Goal: Book appointment/travel/reservation

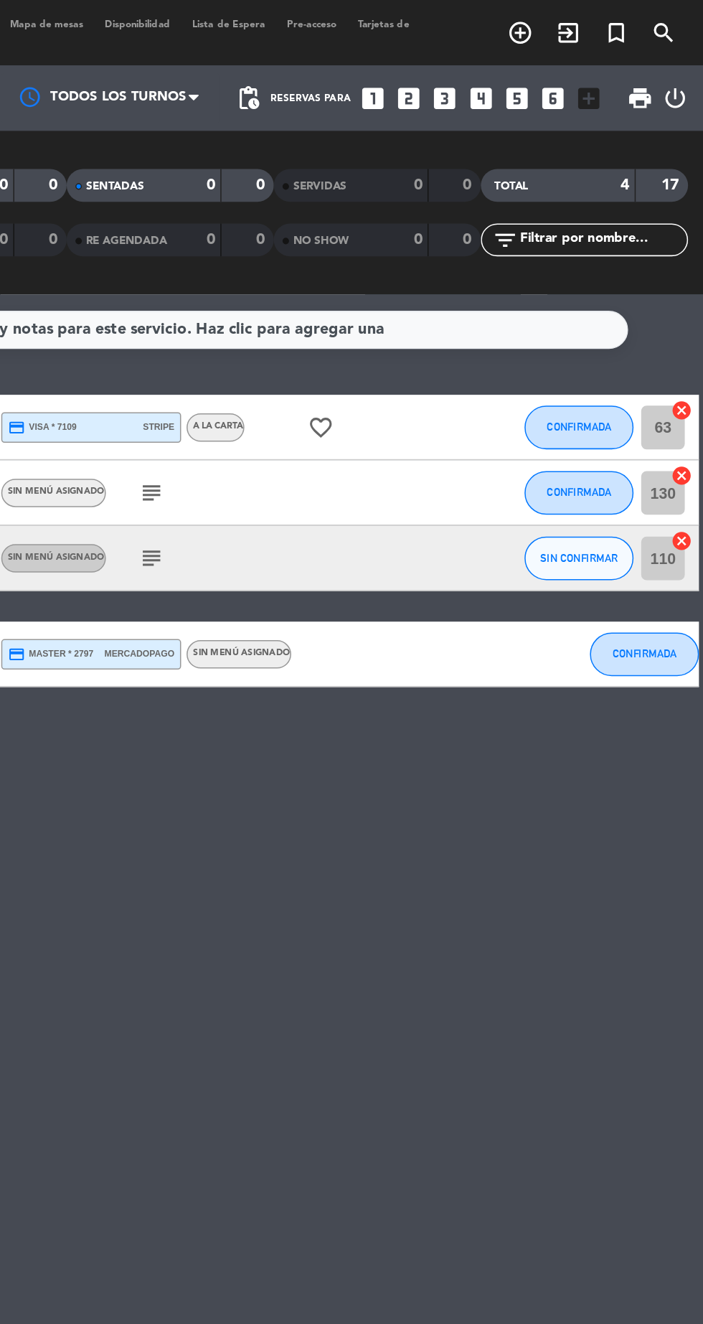
click at [481, 67] on icon "looks_one" at bounding box center [485, 64] width 19 height 19
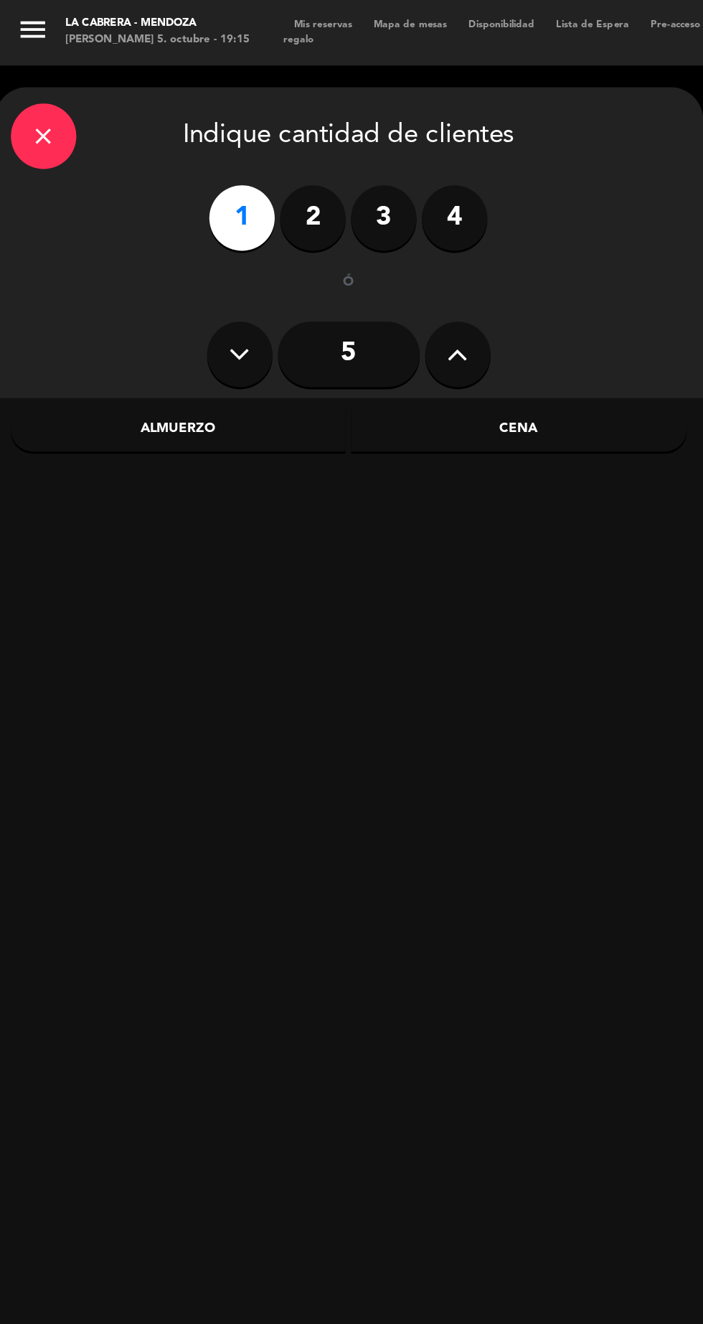
click at [397, 288] on div "Cena" at bounding box center [341, 282] width 221 height 29
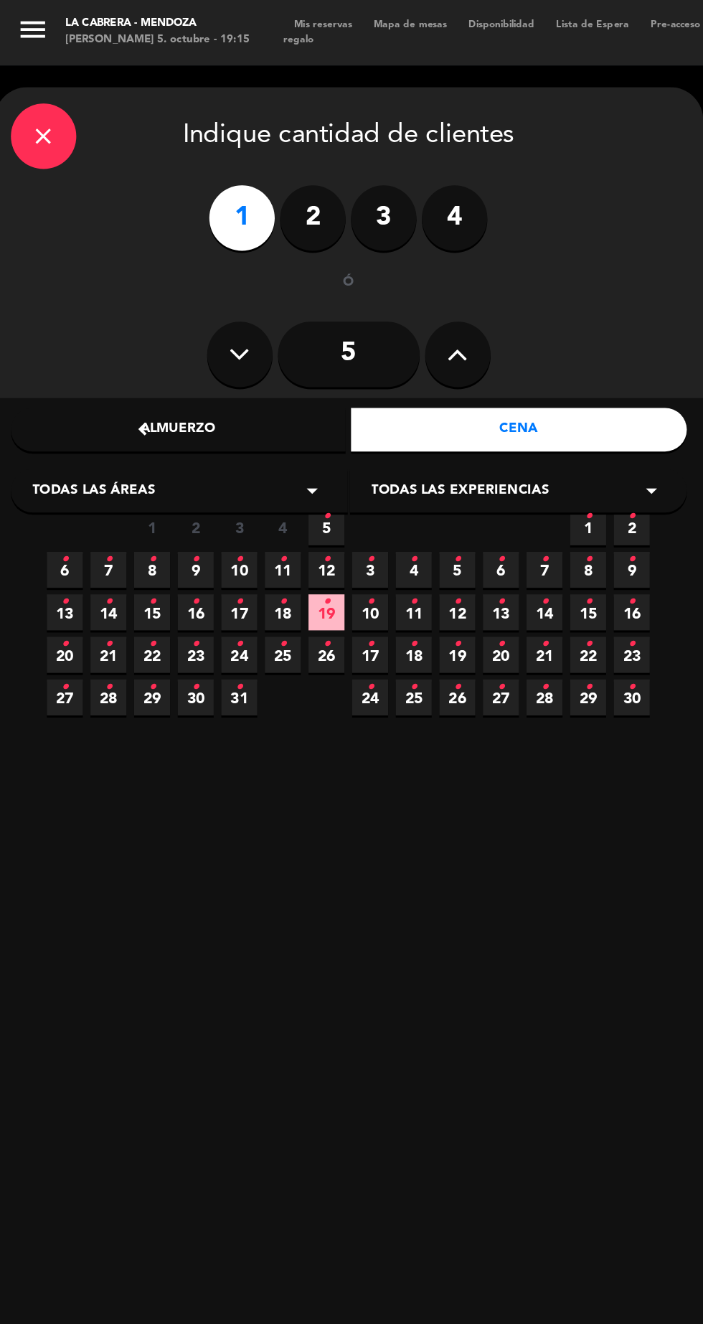
click at [215, 347] on icon "•" at bounding box center [214, 340] width 5 height 23
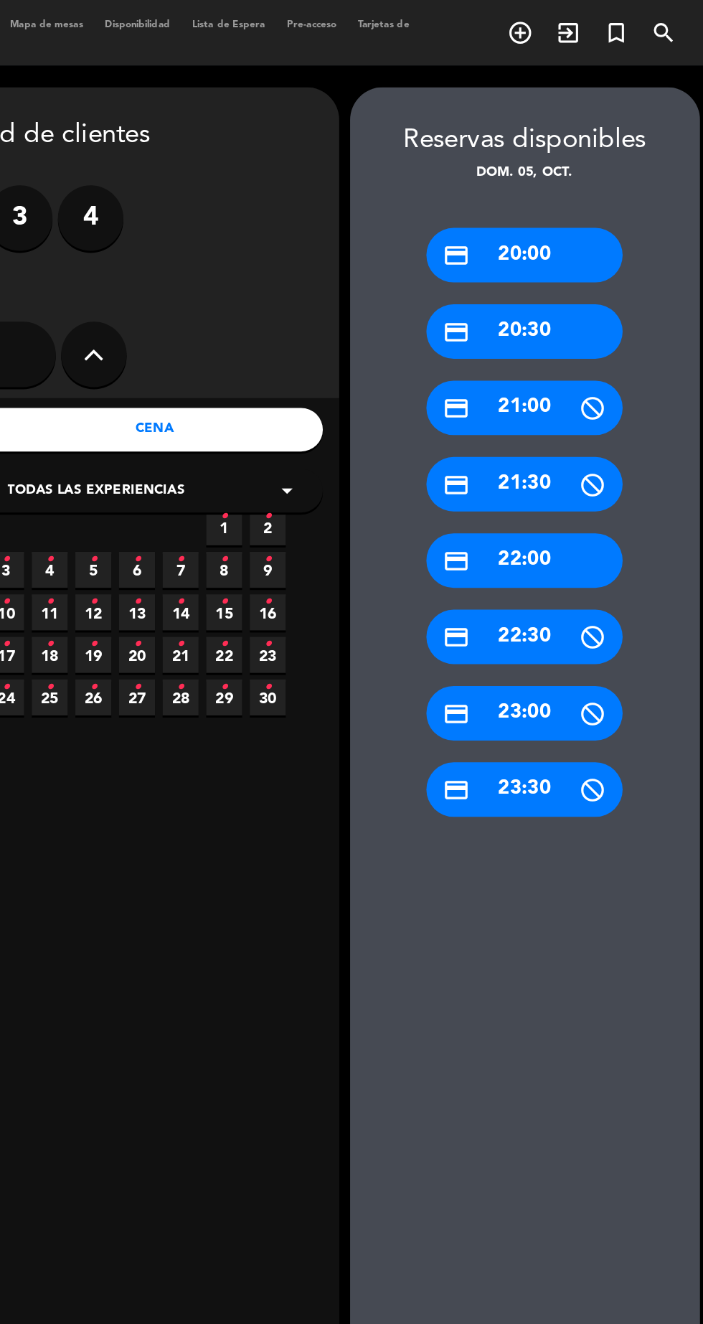
click at [614, 278] on div "credit_card 21:00" at bounding box center [584, 269] width 129 height 36
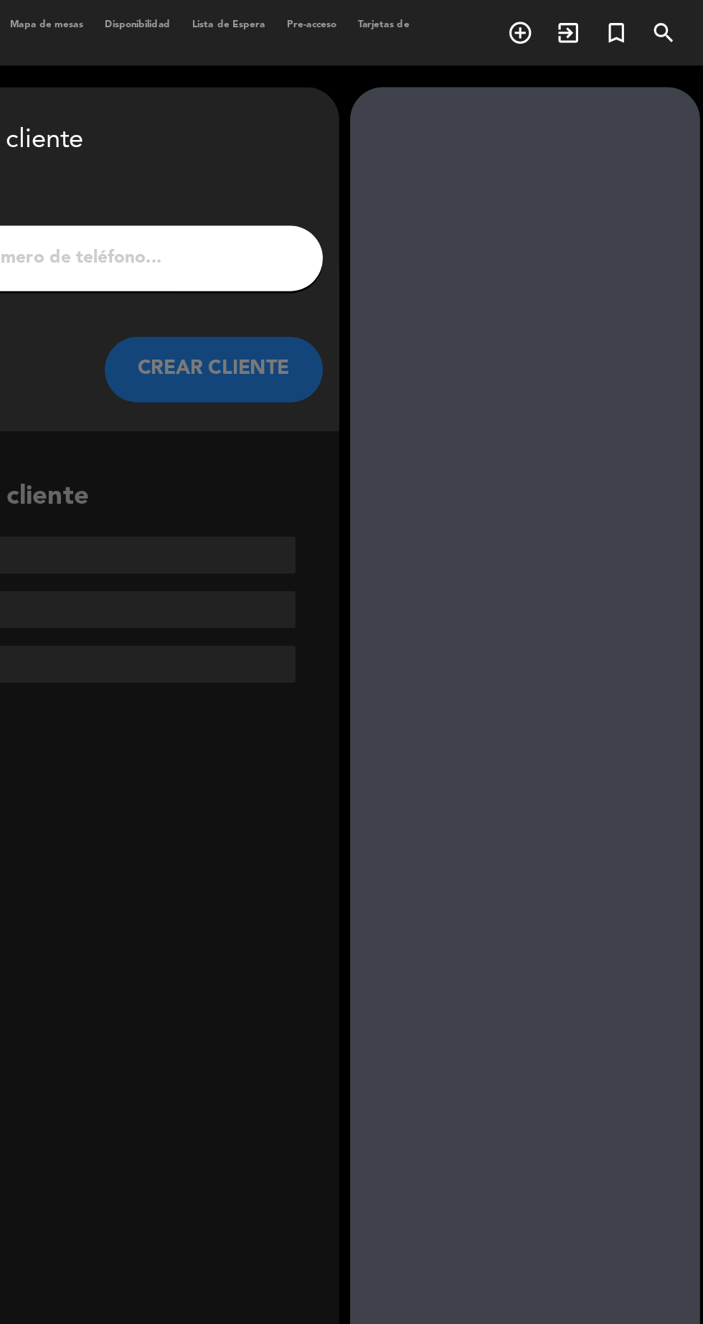
click at [388, 176] on input "1" at bounding box center [229, 170] width 423 height 20
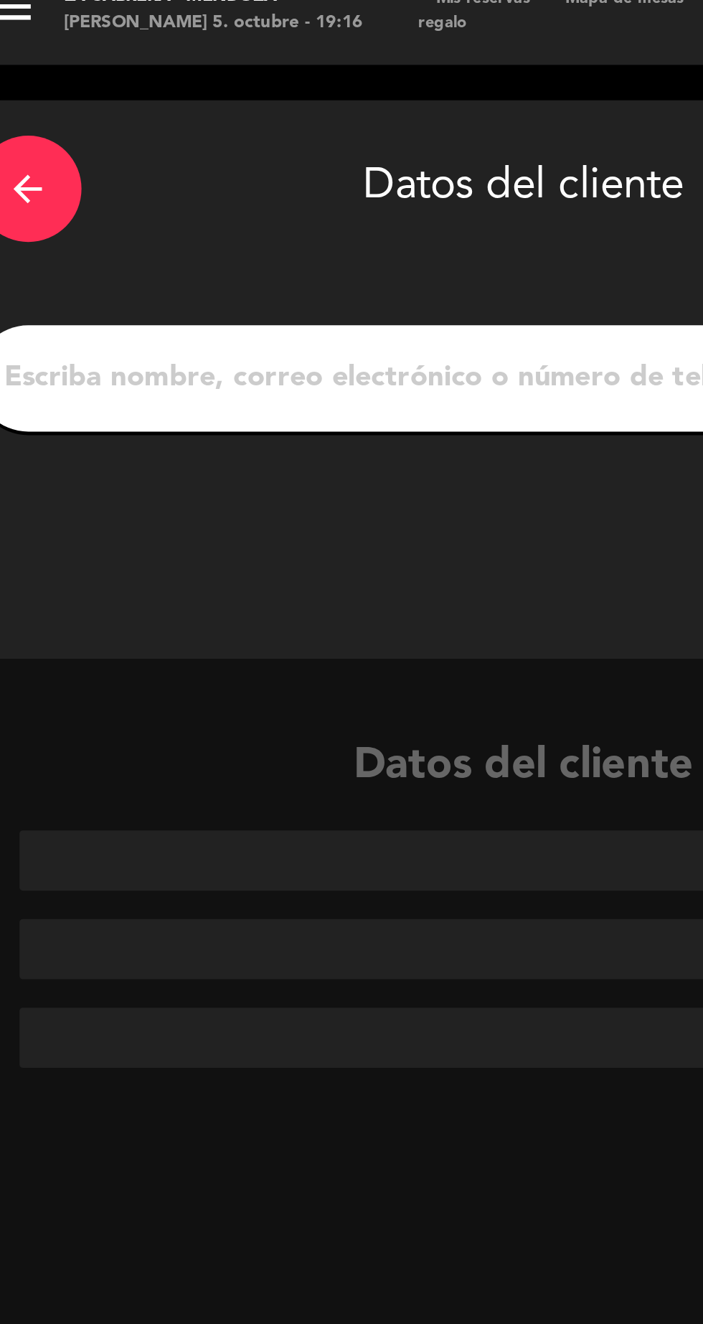
click at [229, 168] on input "1" at bounding box center [229, 170] width 423 height 20
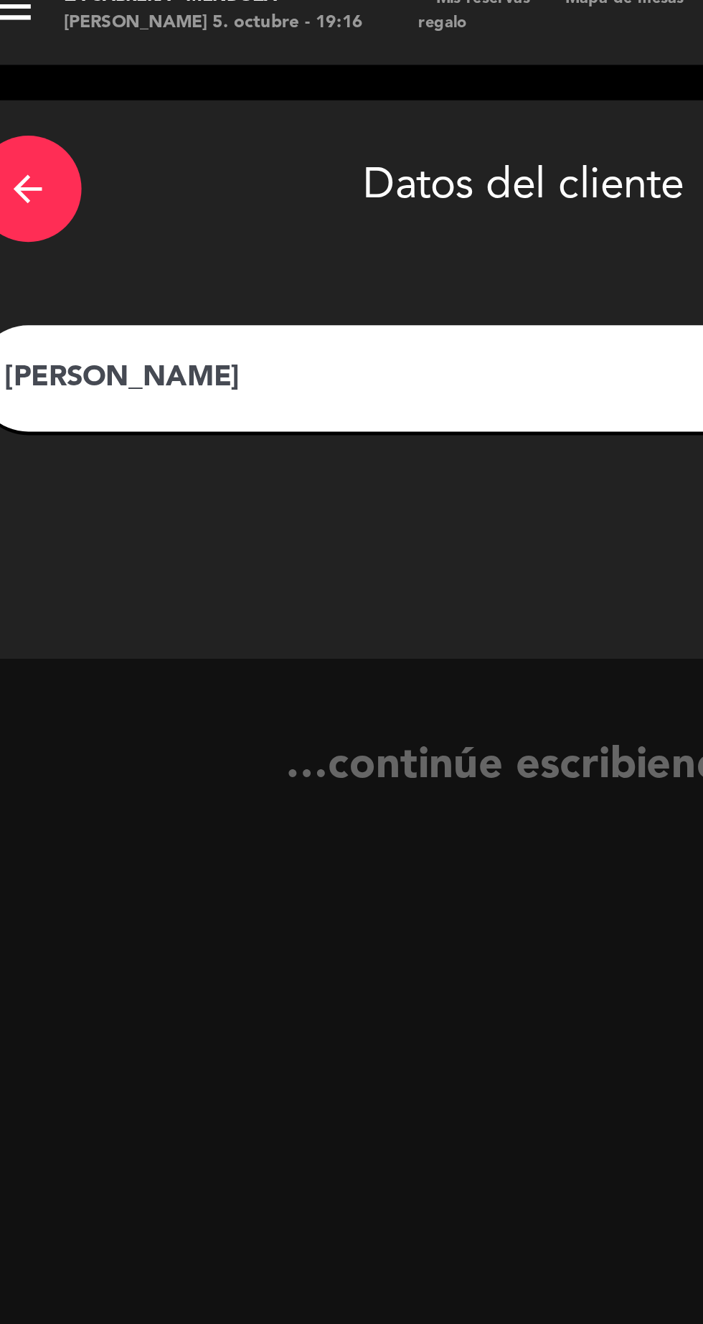
type input "[PERSON_NAME]"
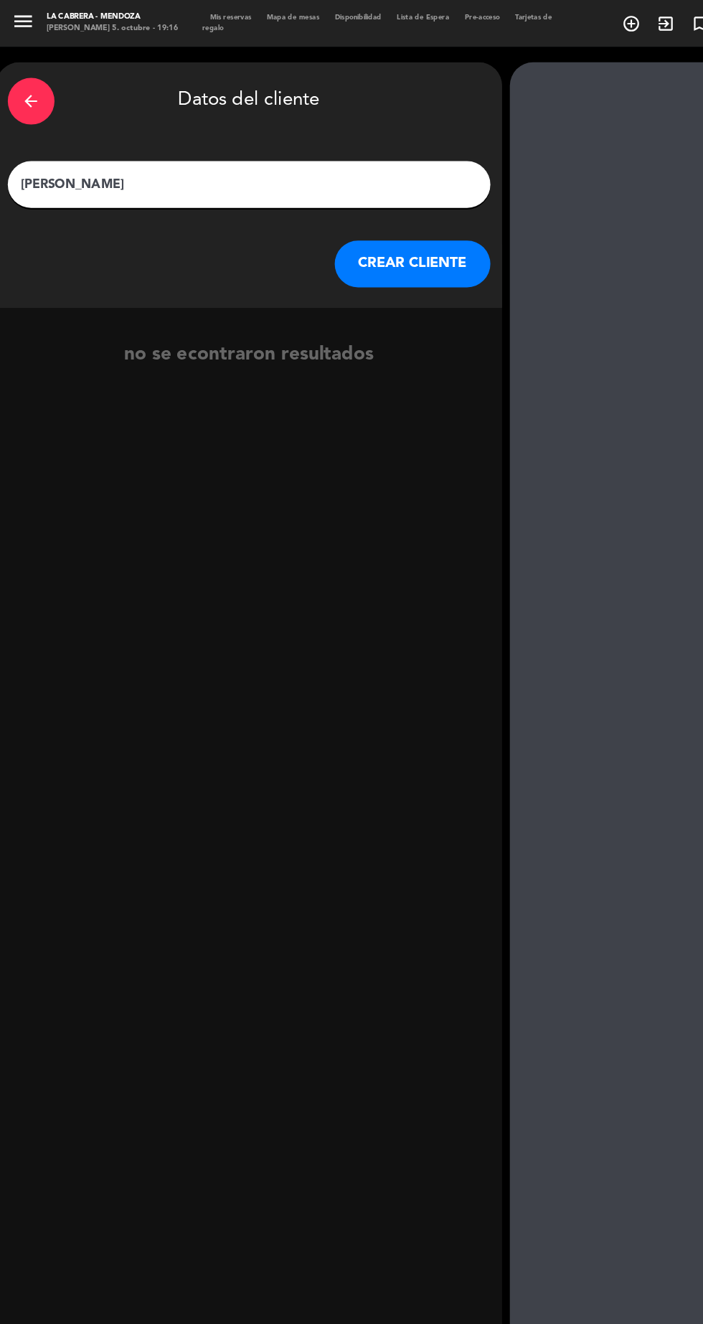
click at [372, 245] on button "CREAR CLIENTE" at bounding box center [381, 243] width 144 height 43
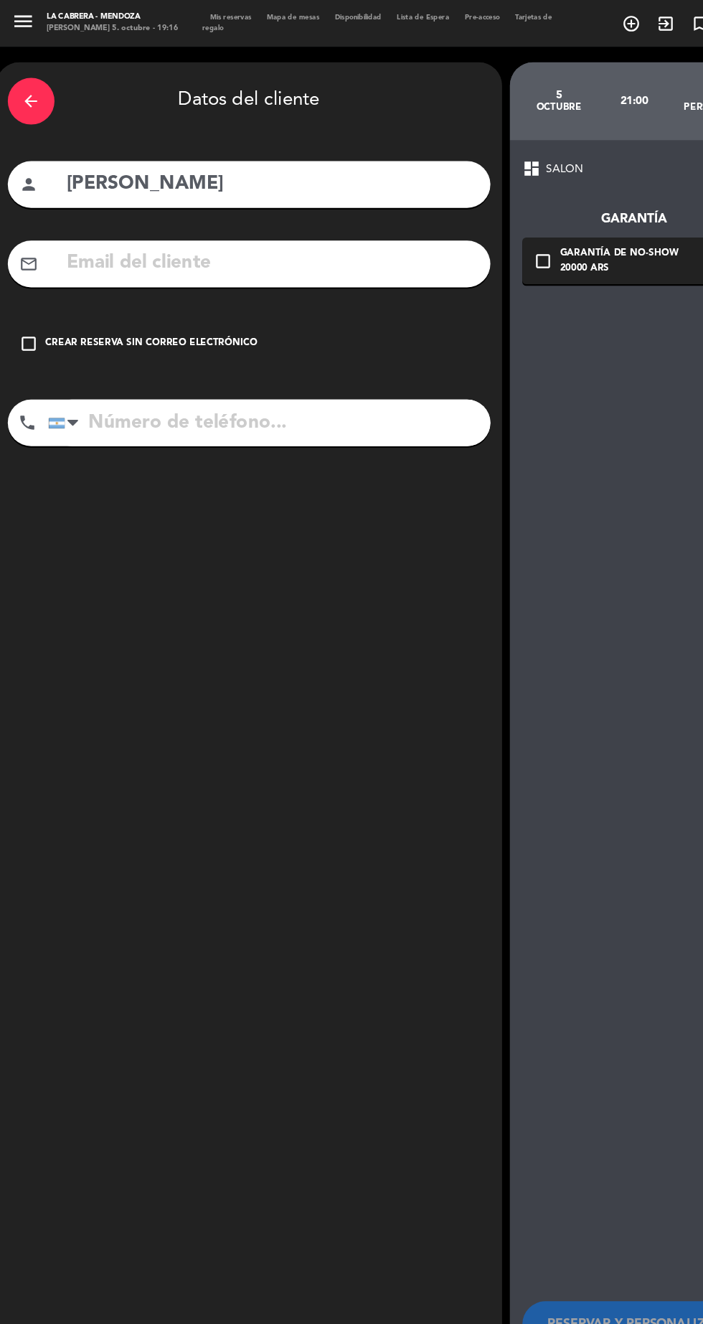
click at [43, 326] on div "check_box_outline_blank Crear reserva sin correo electrónico" at bounding box center [229, 316] width 445 height 43
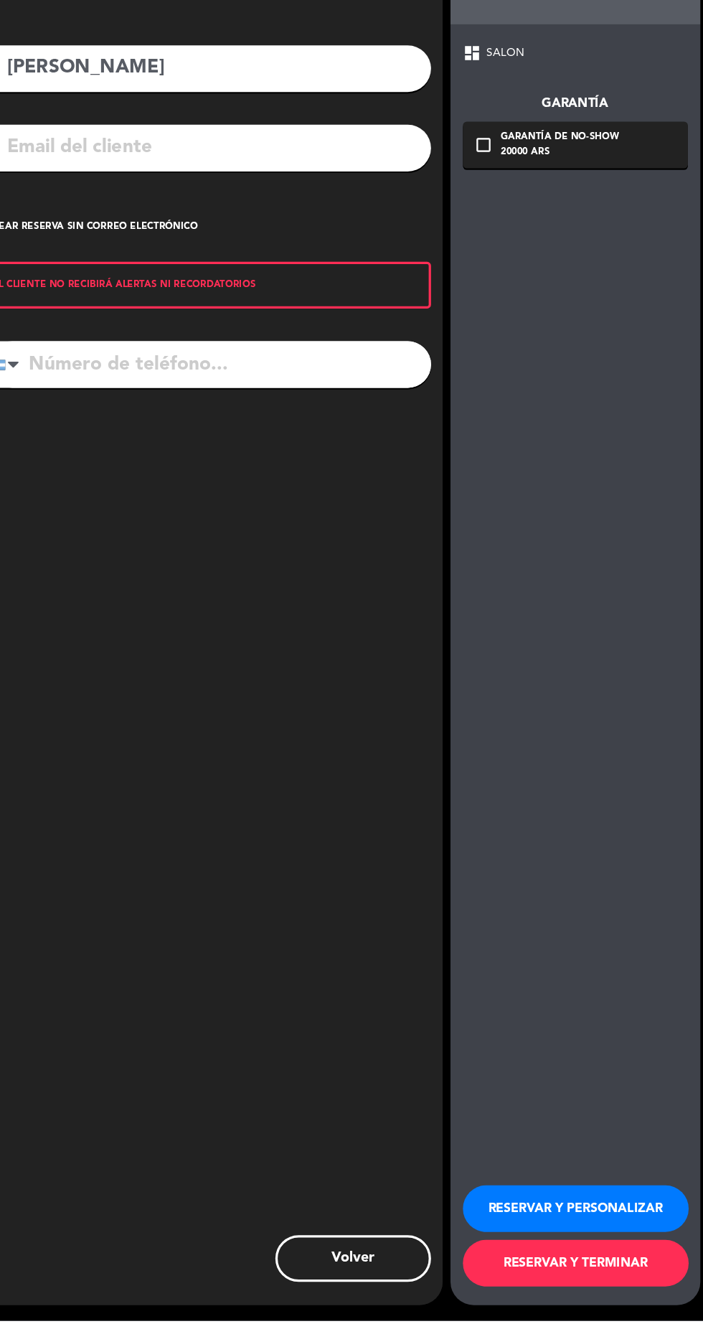
click at [599, 1242] on button "RESERVAR Y PERSONALIZAR" at bounding box center [586, 1220] width 208 height 43
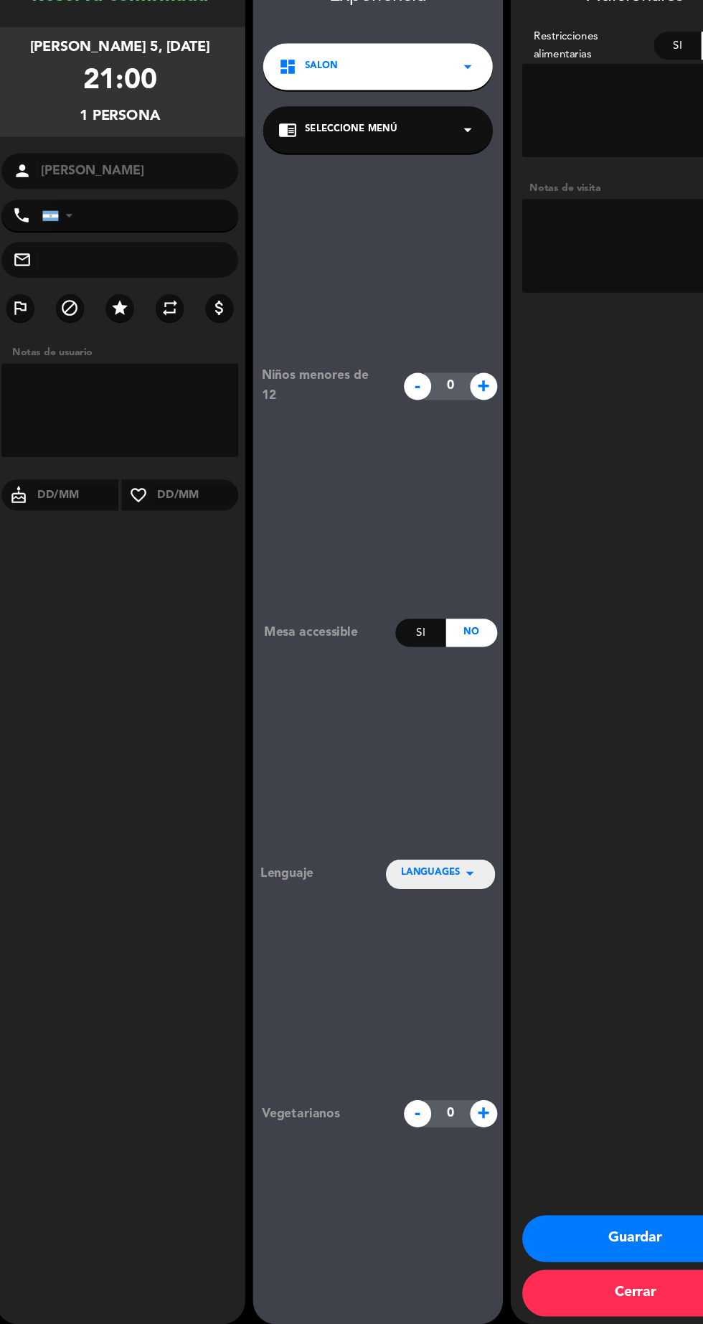
scroll to position [60, 0]
click at [112, 273] on input "tel" at bounding box center [130, 287] width 182 height 29
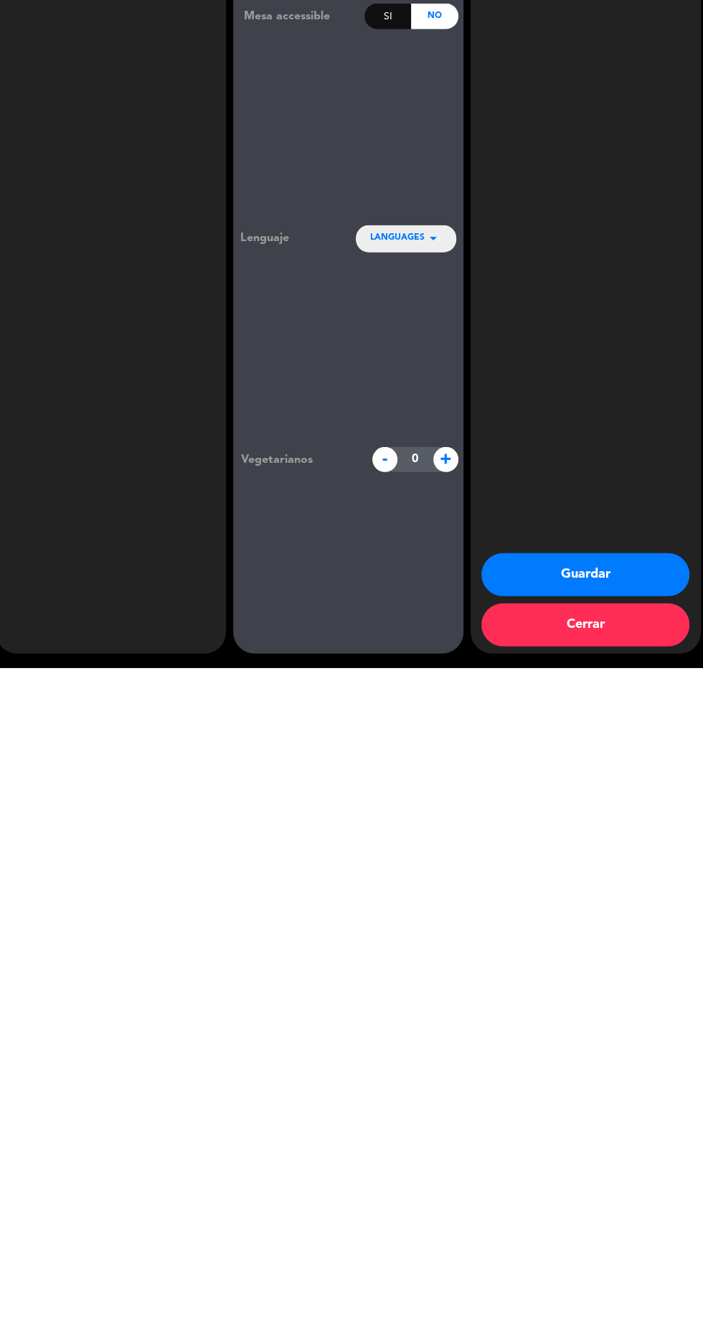
scroll to position [102, 0]
type input "3548432453"
click at [604, 1240] on button "Guardar" at bounding box center [586, 1230] width 208 height 43
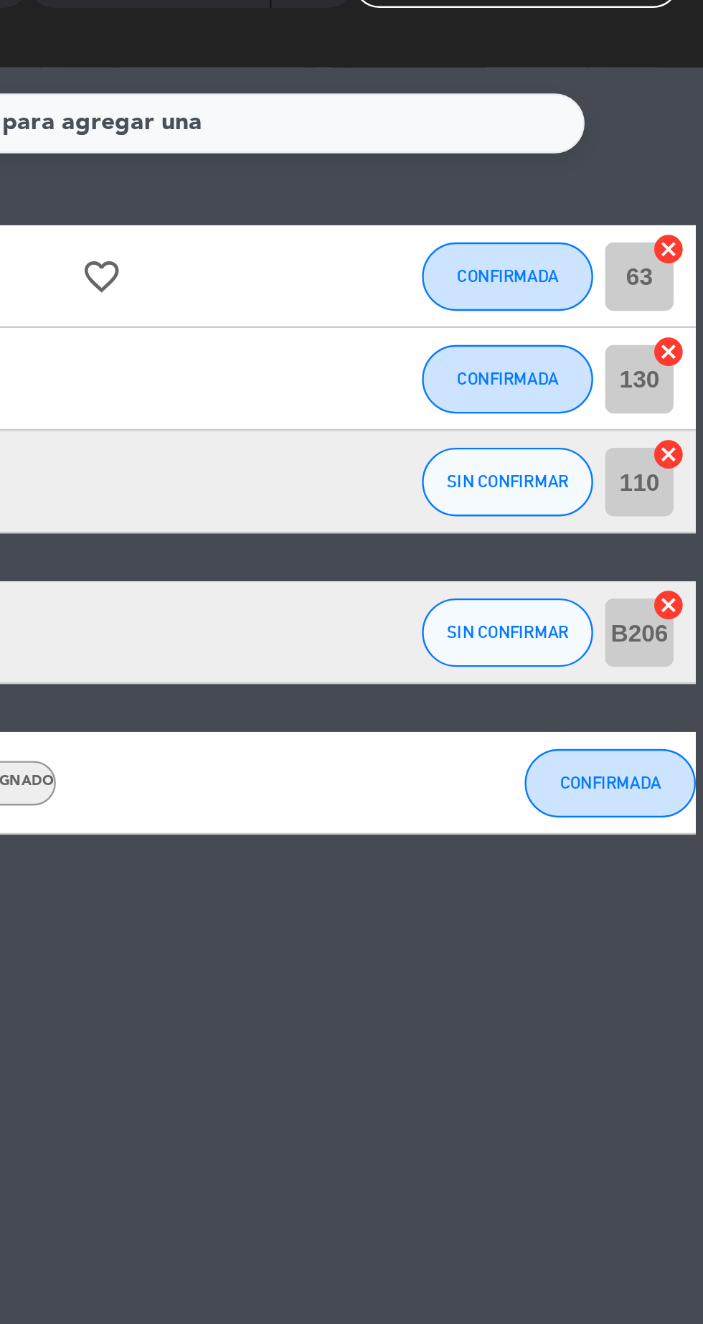
click at [693, 420] on icon "cancel" at bounding box center [688, 419] width 14 height 14
click at [617, 433] on span "SIN CONFIRMAR" at bounding box center [621, 430] width 51 height 8
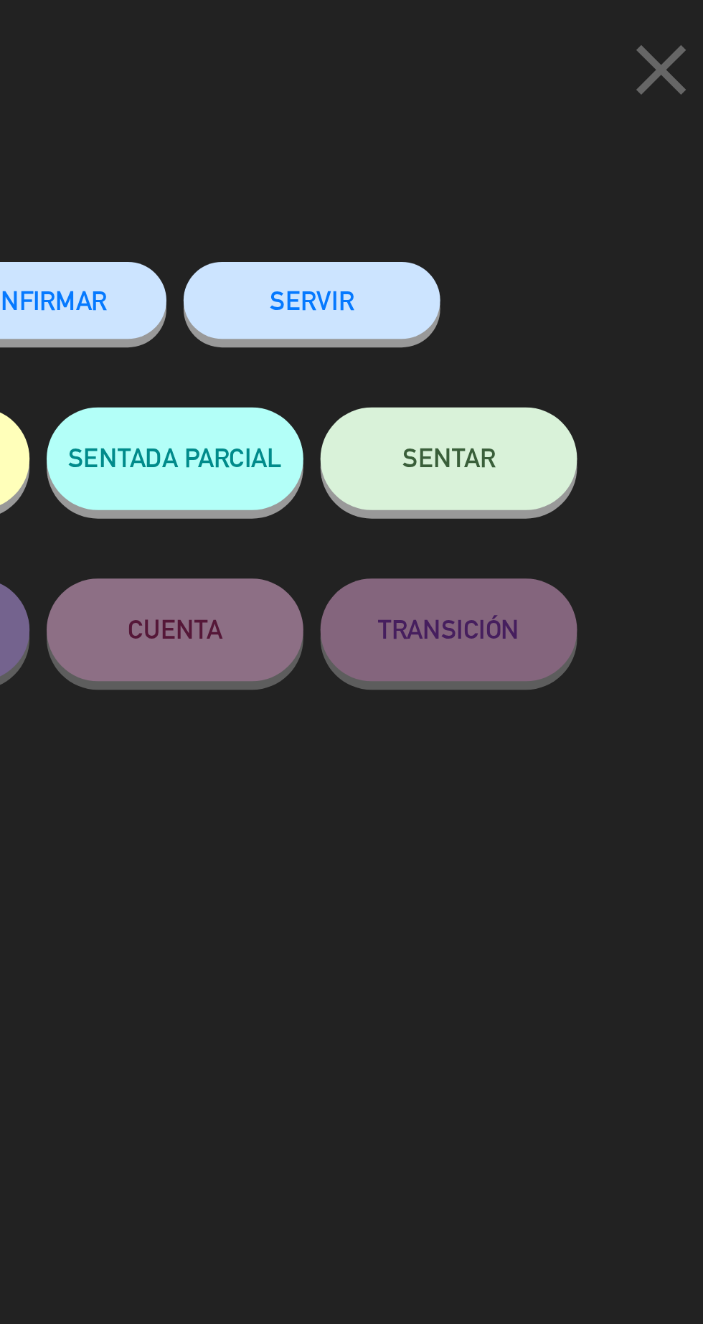
click at [418, 128] on span "CONFIRMAR" at bounding box center [408, 126] width 57 height 12
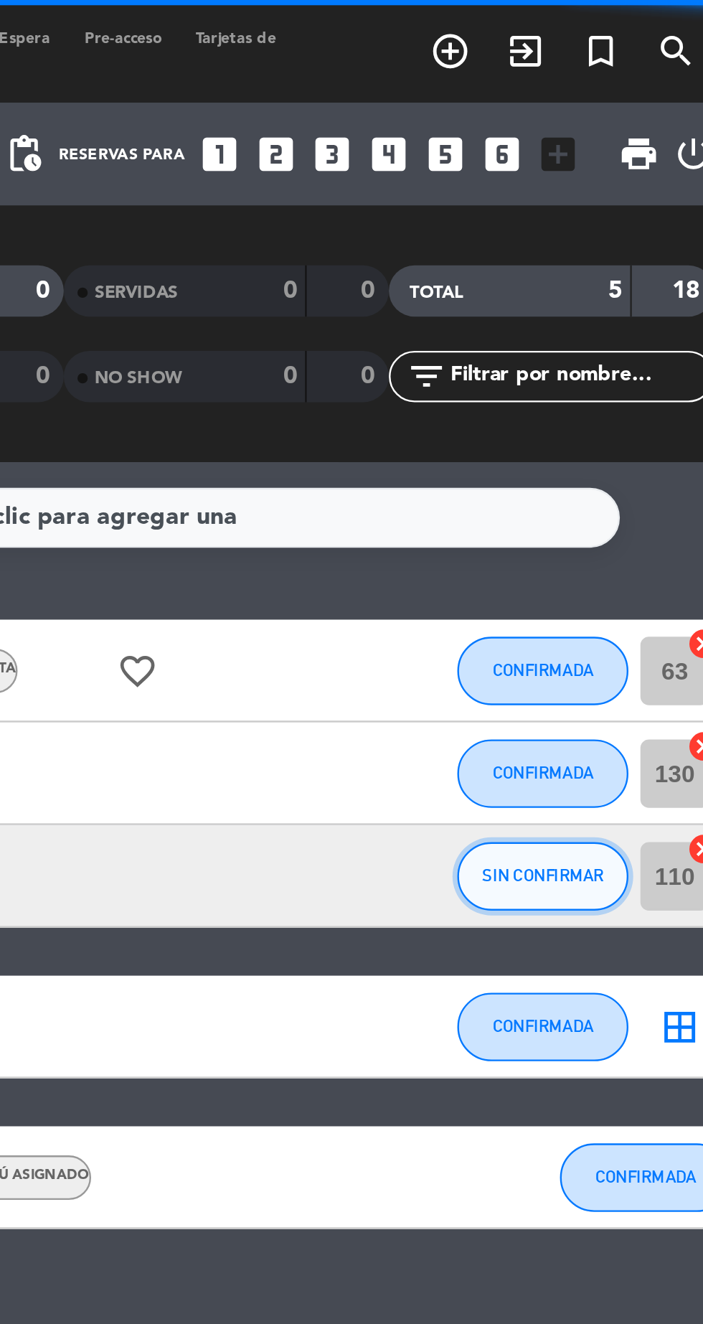
click at [614, 376] on button "SIN CONFIRMAR" at bounding box center [621, 367] width 72 height 29
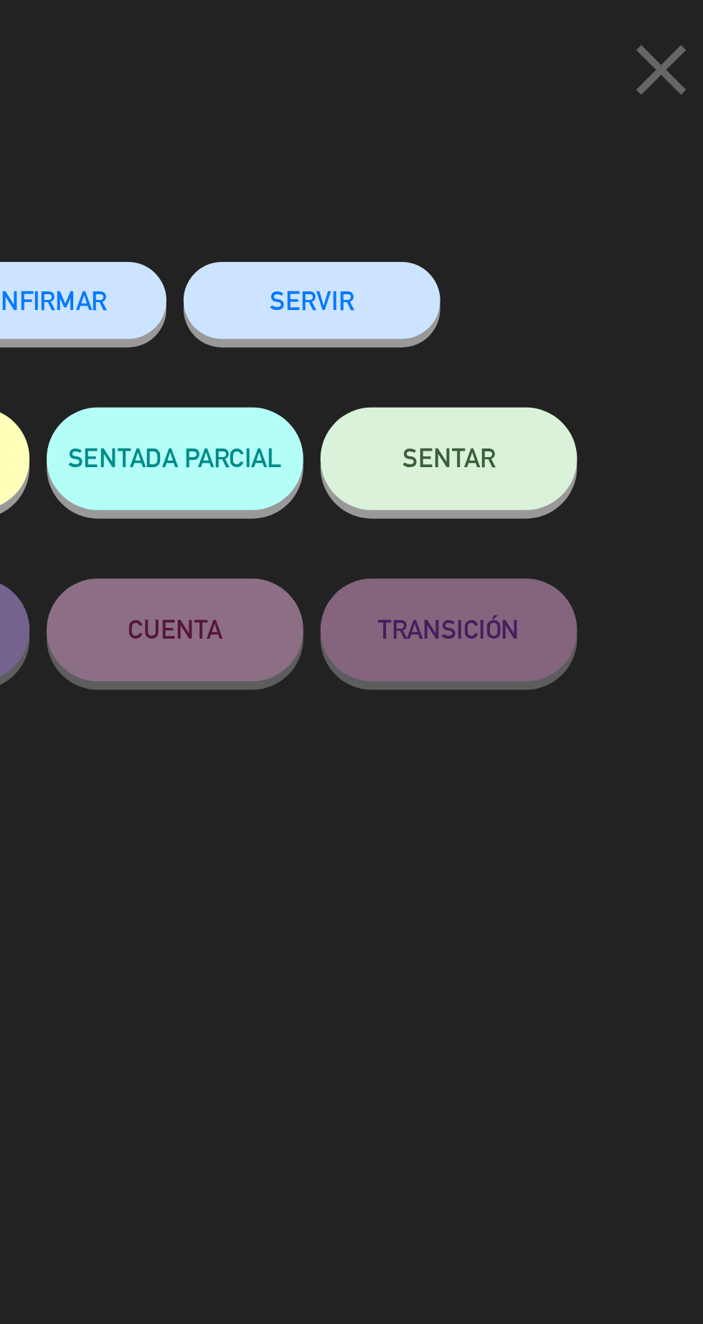
click at [416, 132] on span "CONFIRMAR" at bounding box center [408, 126] width 57 height 12
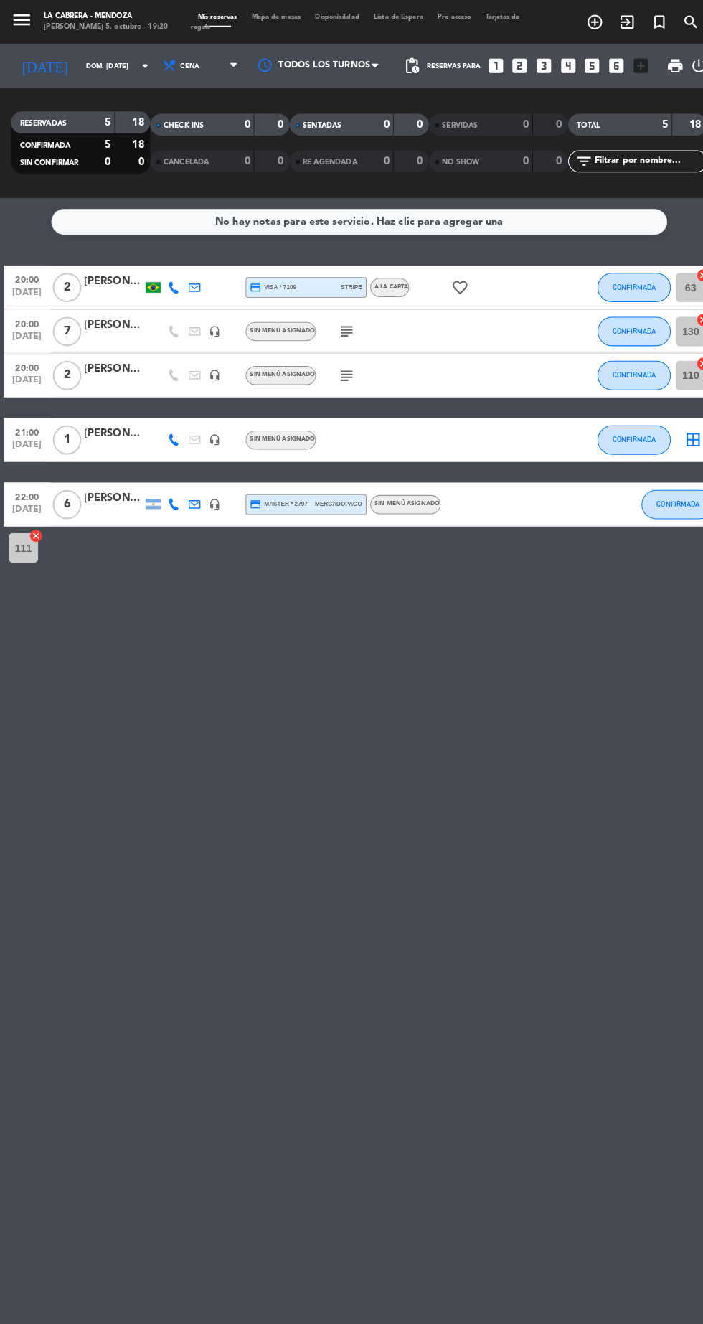
click at [77, 66] on input "dom. [DATE]" at bounding box center [122, 65] width 90 height 22
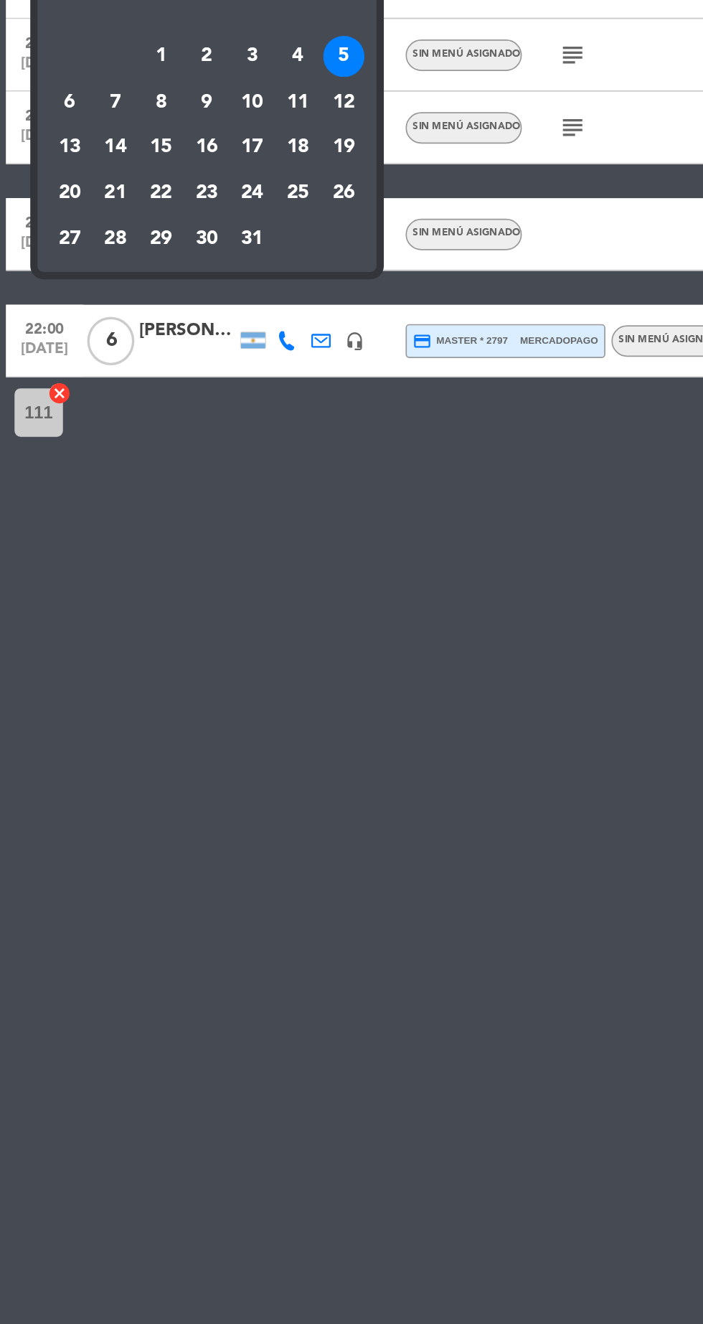
click at [30, 360] on td "6" at bounding box center [41, 352] width 27 height 27
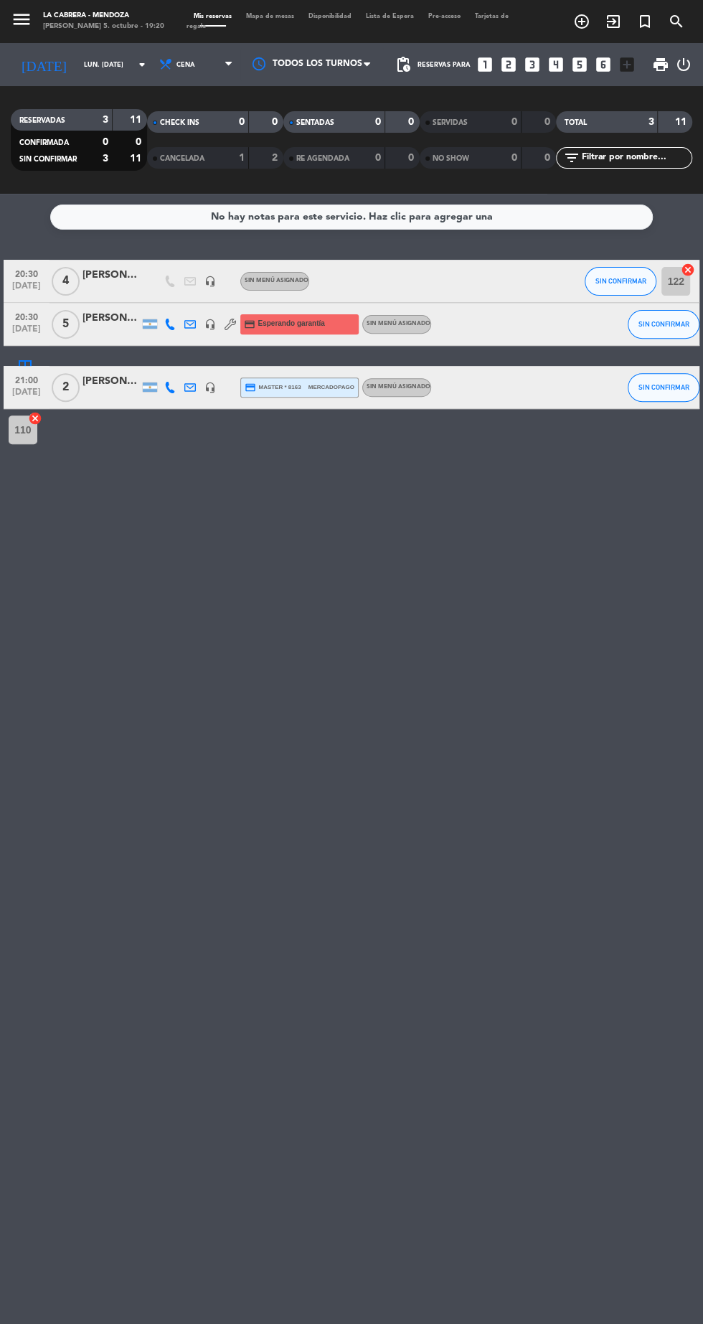
click at [3, 553] on div "No hay notas para este servicio. Haz clic para agregar una 20:30 [DATE] 4 Lucía…" at bounding box center [351, 759] width 703 height 1131
click at [77, 70] on input "lun. [DATE]" at bounding box center [122, 65] width 90 height 22
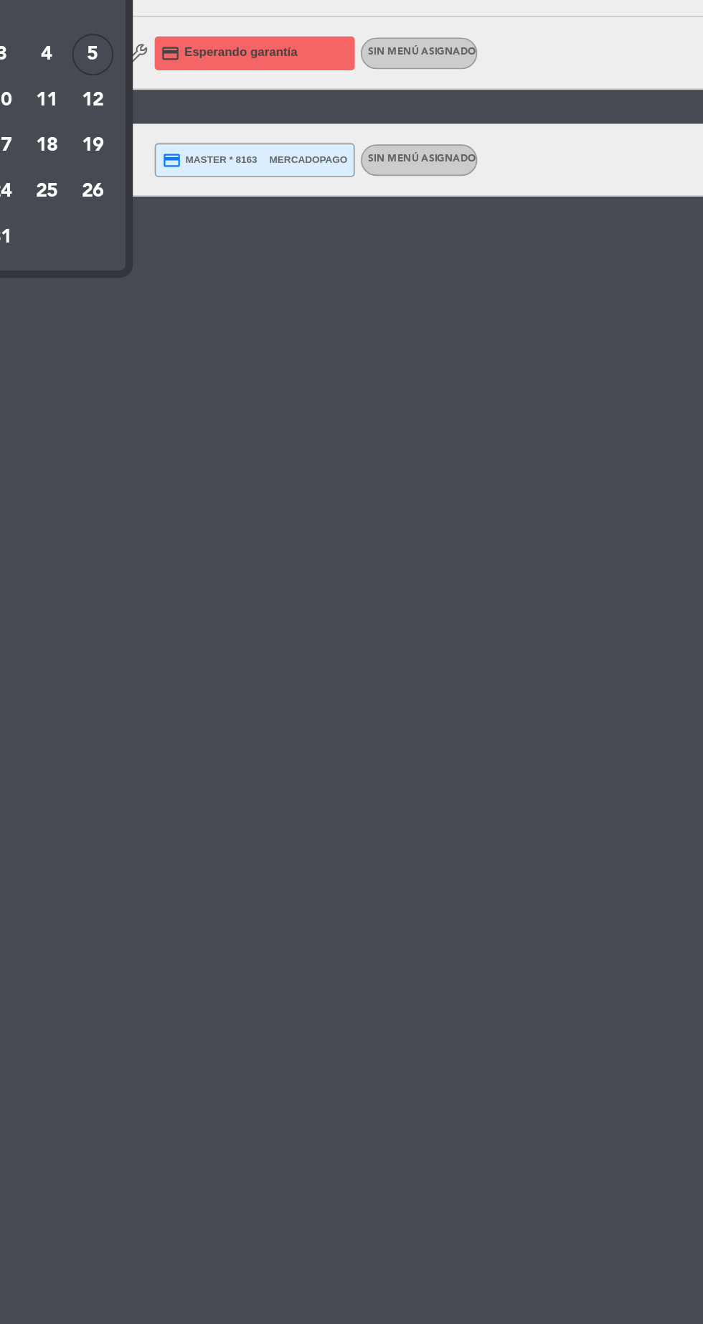
scroll to position [1, 0]
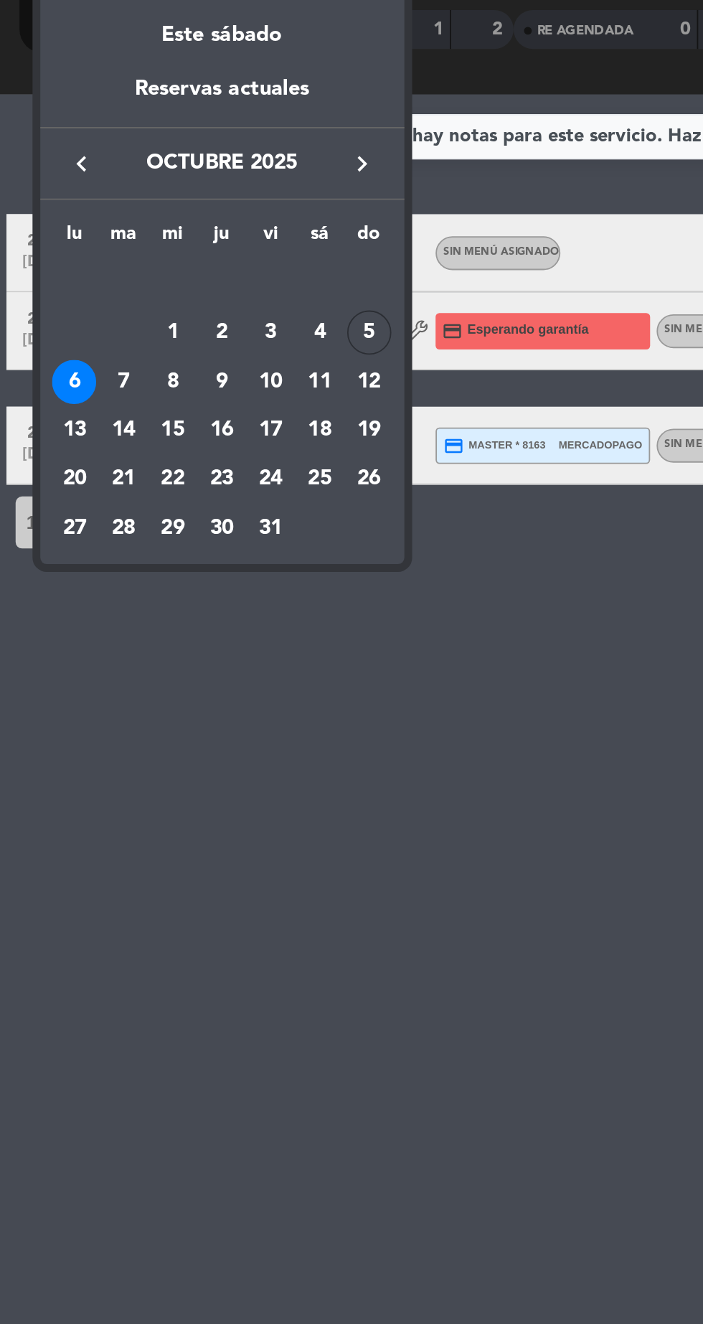
click at [195, 332] on div "5" at bounding box center [204, 325] width 24 height 24
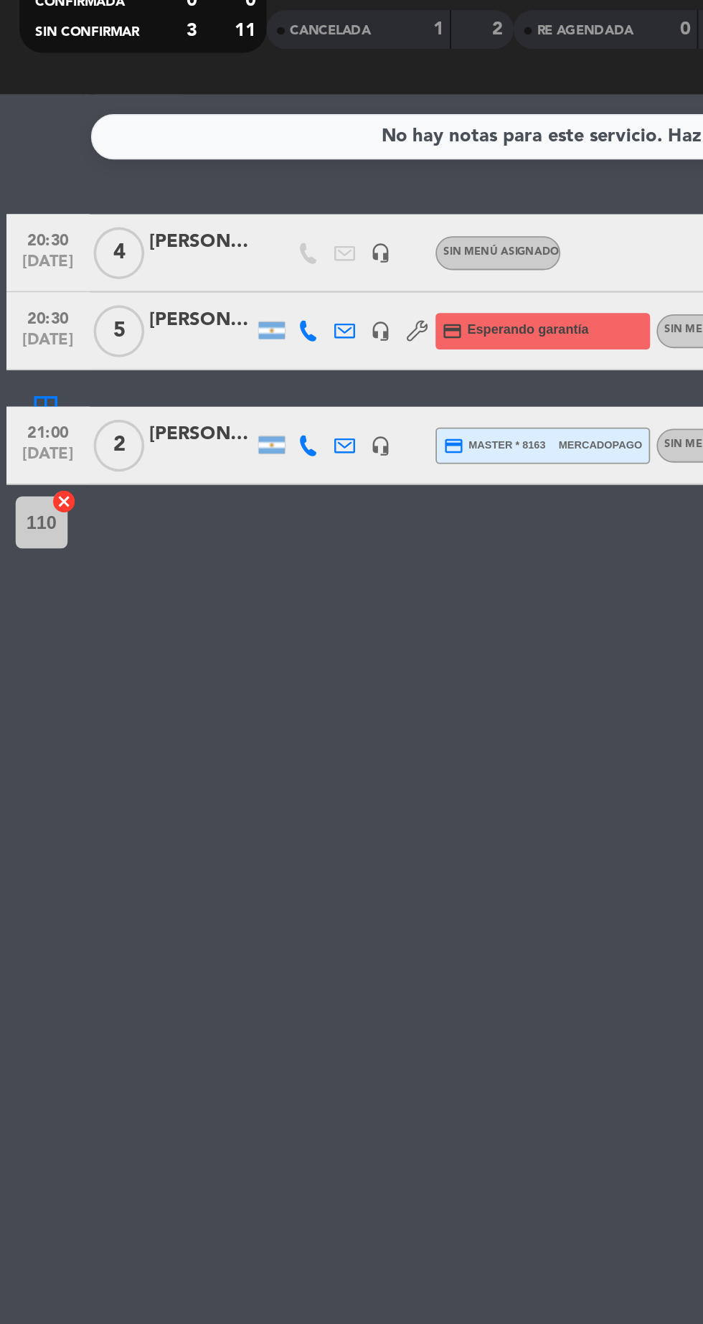
type input "dom. [DATE]"
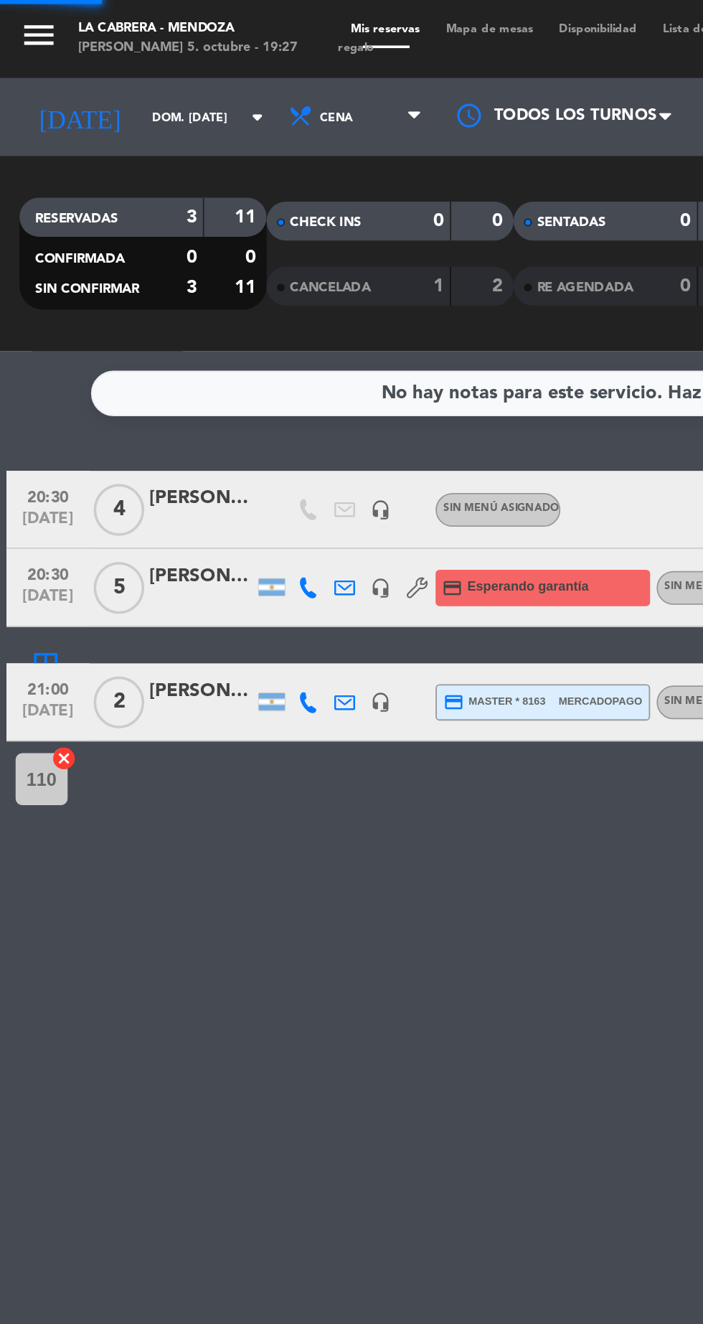
scroll to position [0, 0]
